Goal: Task Accomplishment & Management: Manage account settings

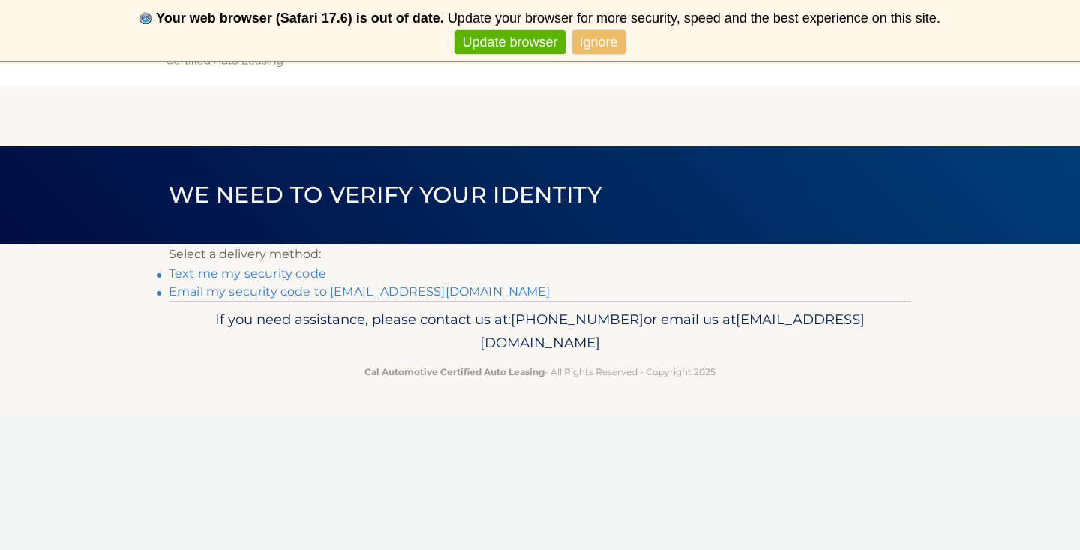
click at [409, 292] on link "Email my security code to h*******@bellsouth.net" at bounding box center [360, 291] width 382 height 14
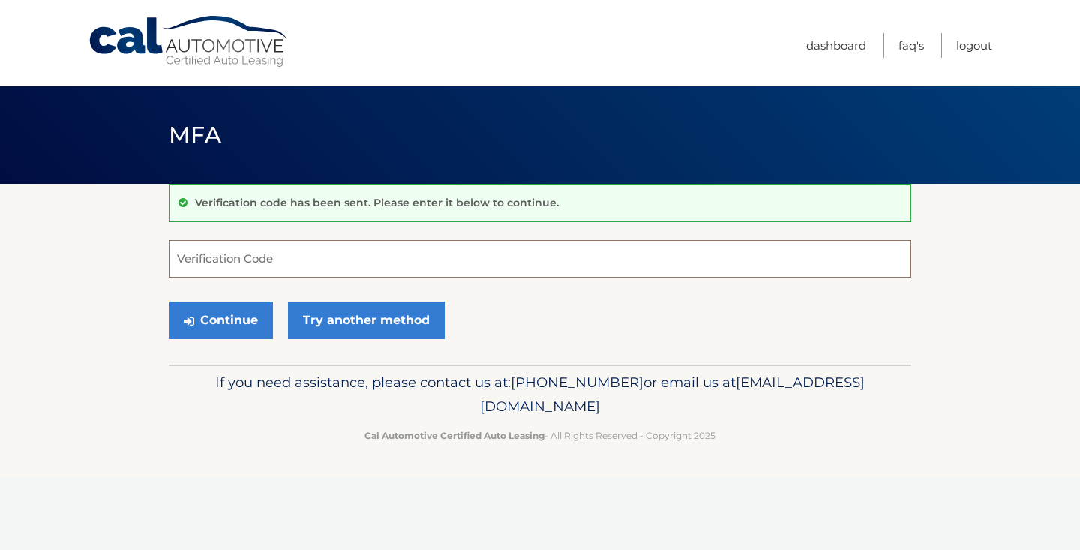
click at [402, 264] on input "Verification Code" at bounding box center [540, 258] width 742 height 37
type input "540853"
click at [248, 310] on button "Continue" at bounding box center [221, 319] width 104 height 37
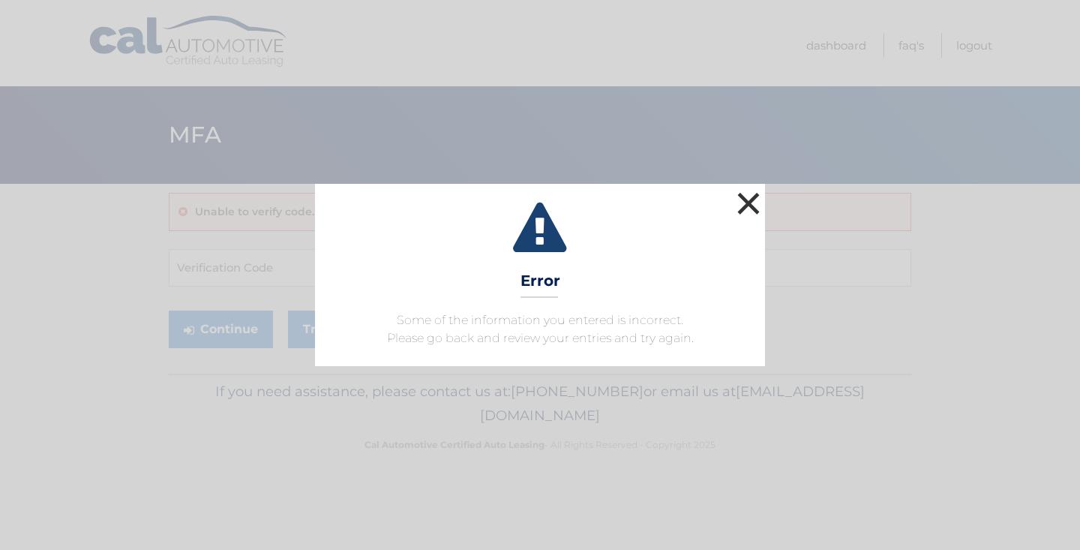
click at [745, 199] on button "×" at bounding box center [748, 203] width 30 height 30
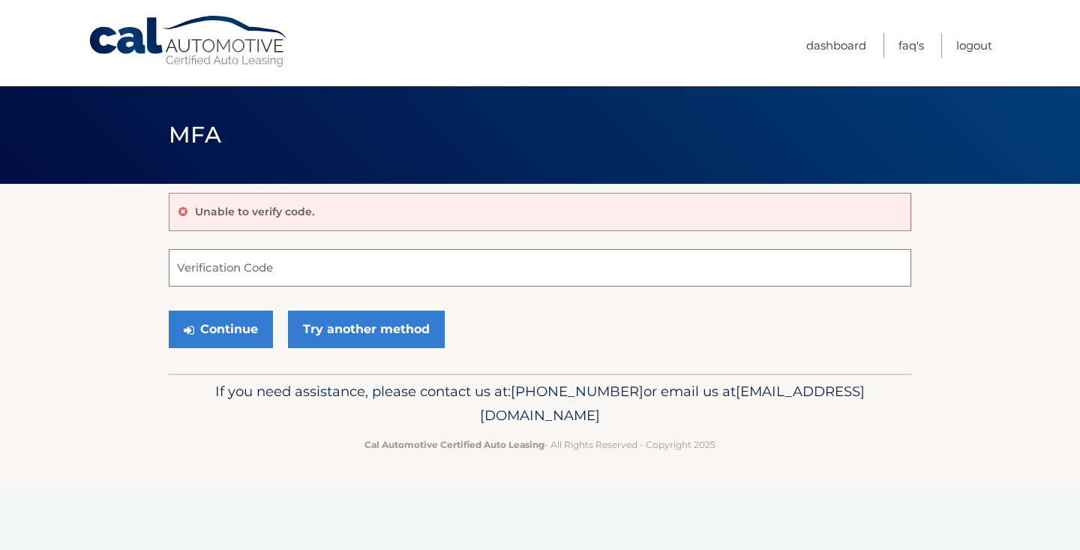
click at [471, 264] on input "Verification Code" at bounding box center [540, 267] width 742 height 37
type input "540843"
click at [249, 329] on button "Continue" at bounding box center [221, 328] width 104 height 37
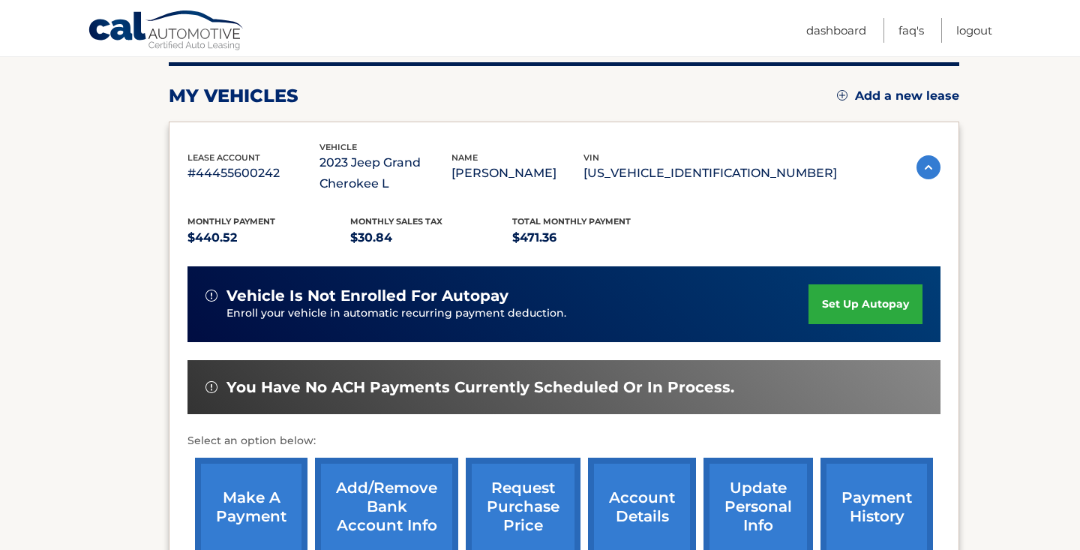
scroll to position [275, 0]
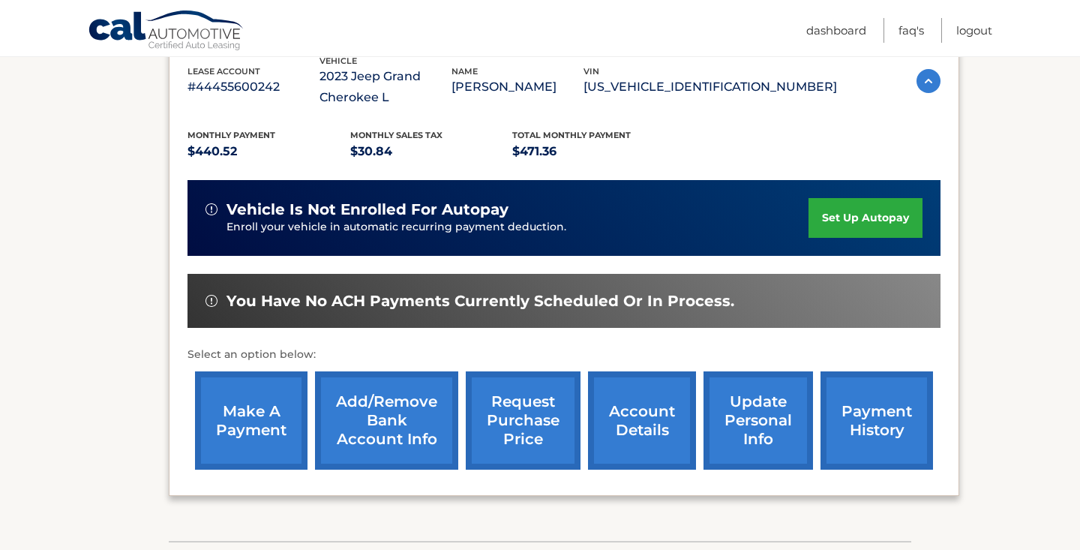
click at [257, 415] on link "make a payment" at bounding box center [251, 420] width 112 height 98
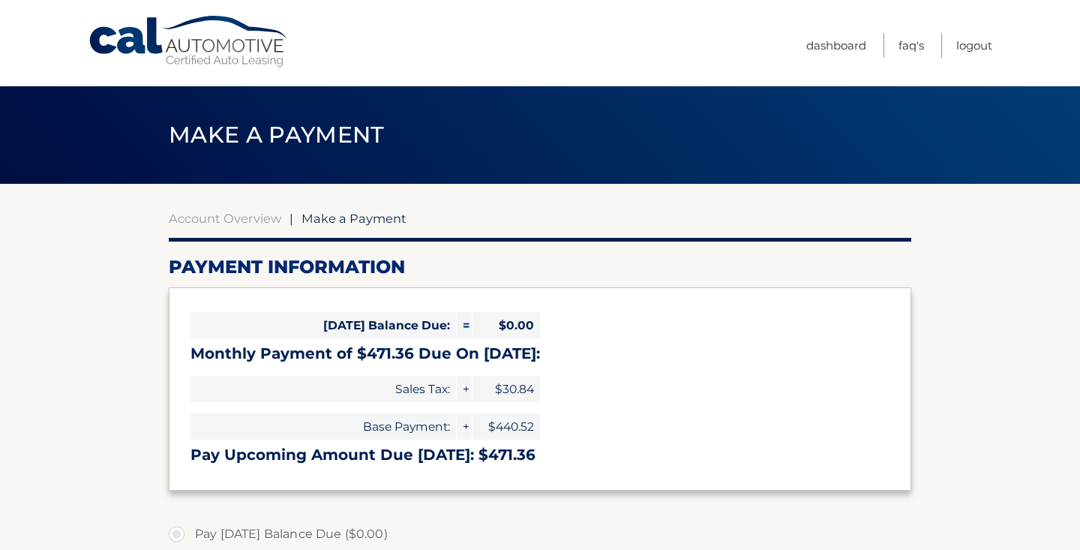
select select "NDE2ZmFkYjQtZTc5Yy00MzgyLWE4ZmEtYjU0ODc2ZjIwODhm"
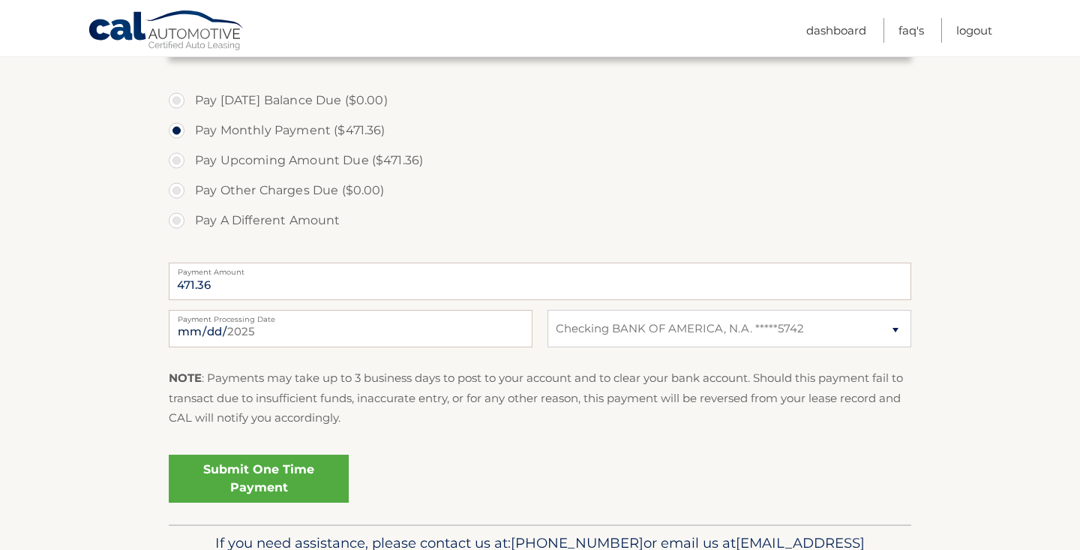
scroll to position [504, 0]
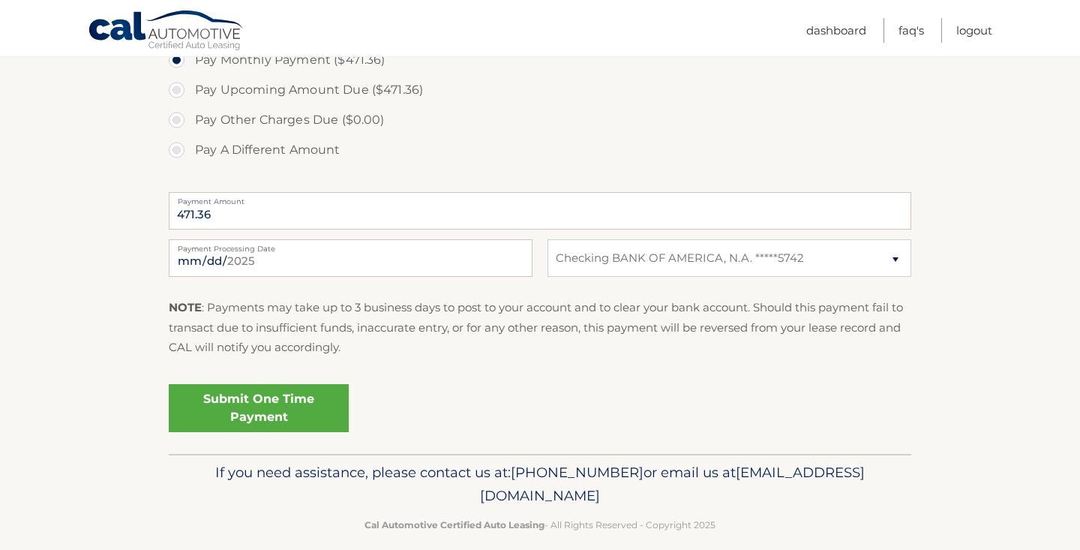
click at [261, 247] on label "Payment Processing Date" at bounding box center [351, 245] width 364 height 12
click at [261, 247] on input "[DATE]" at bounding box center [351, 257] width 364 height 37
type input "[DATE]"
click at [418, 353] on p "NOTE : Payments may take up to 3 business days to post to your account and to c…" at bounding box center [540, 327] width 742 height 59
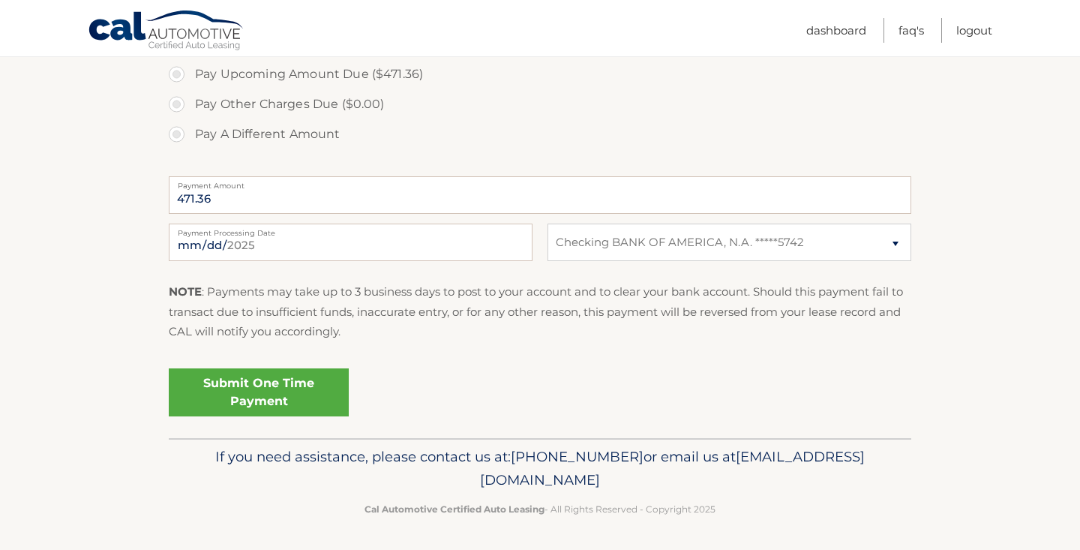
scroll to position [518, 0]
click at [293, 389] on link "Submit One Time Payment" at bounding box center [259, 394] width 180 height 48
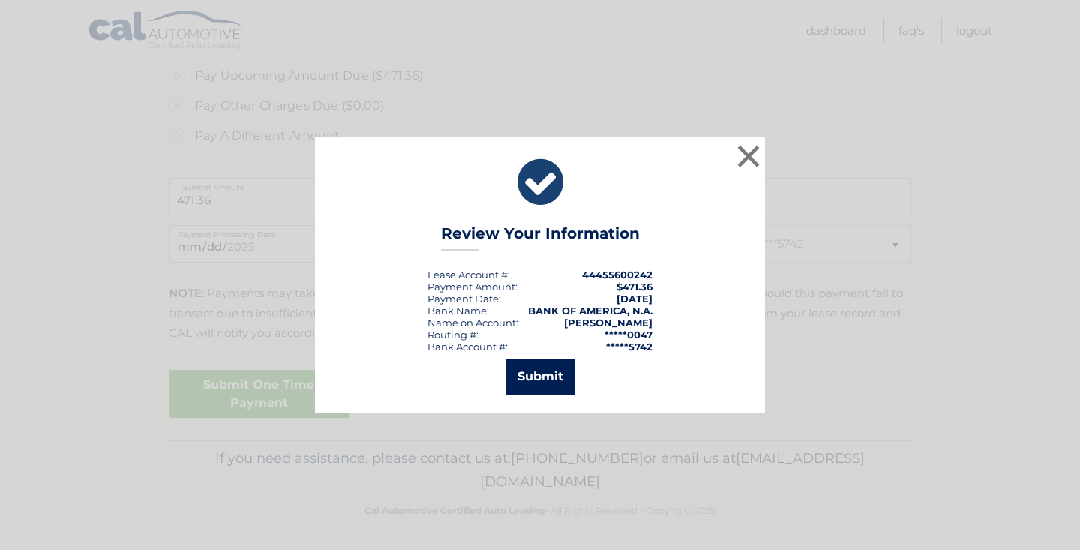
click at [547, 373] on button "Submit" at bounding box center [540, 376] width 70 height 36
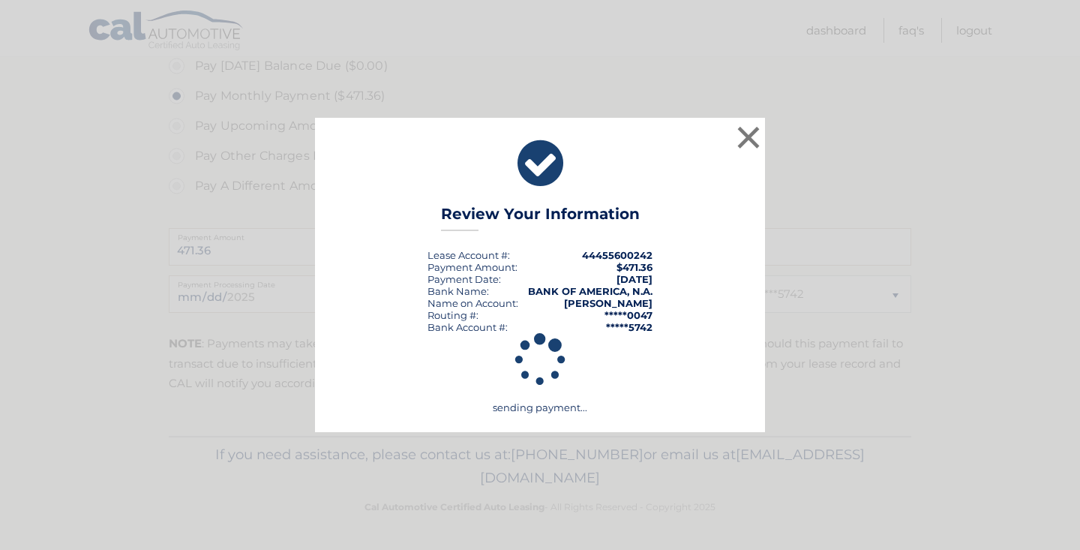
scroll to position [464, 0]
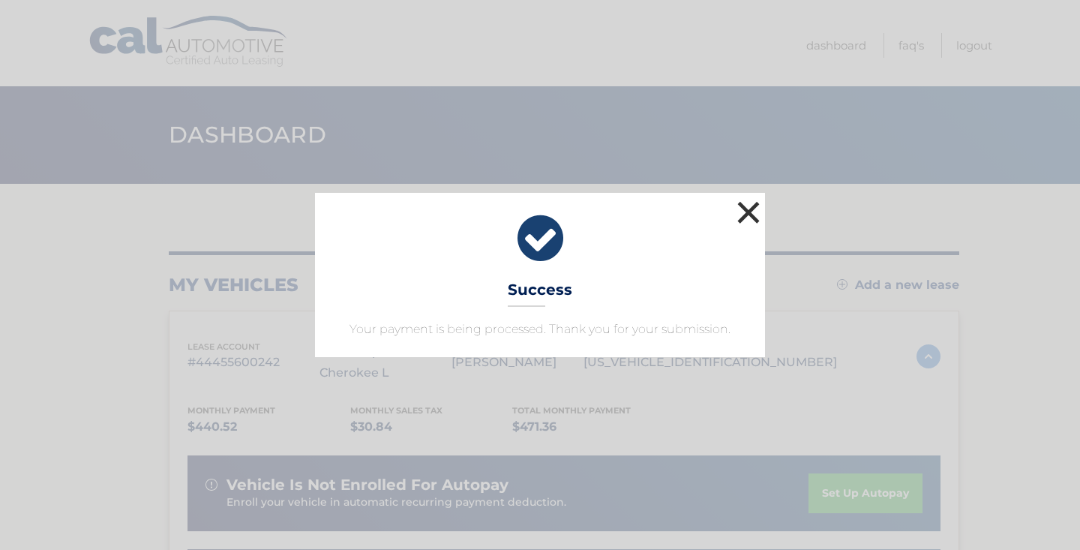
click at [746, 205] on button "×" at bounding box center [748, 212] width 30 height 30
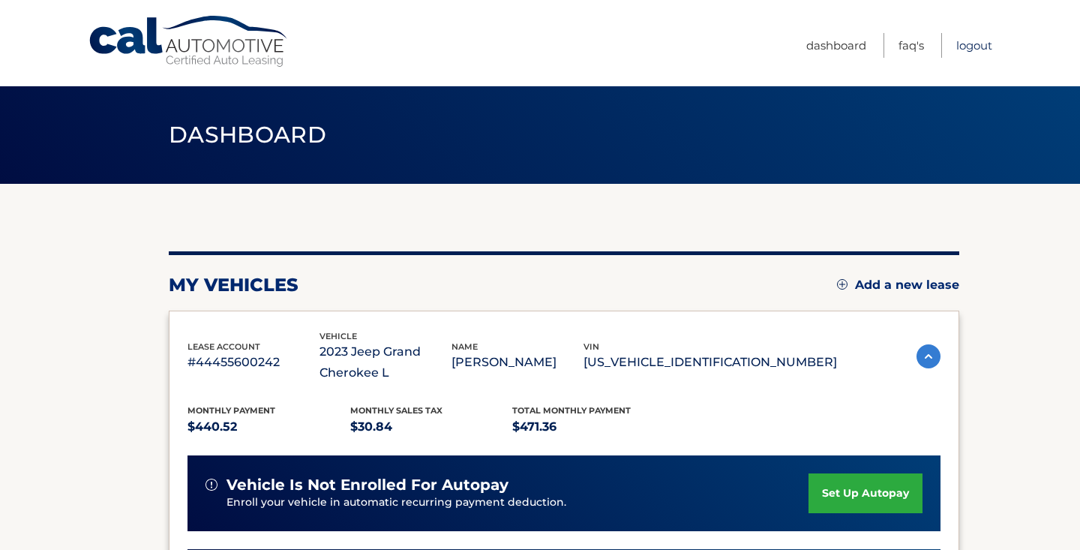
click at [967, 46] on link "Logout" at bounding box center [974, 45] width 36 height 25
